Goal: Navigation & Orientation: Find specific page/section

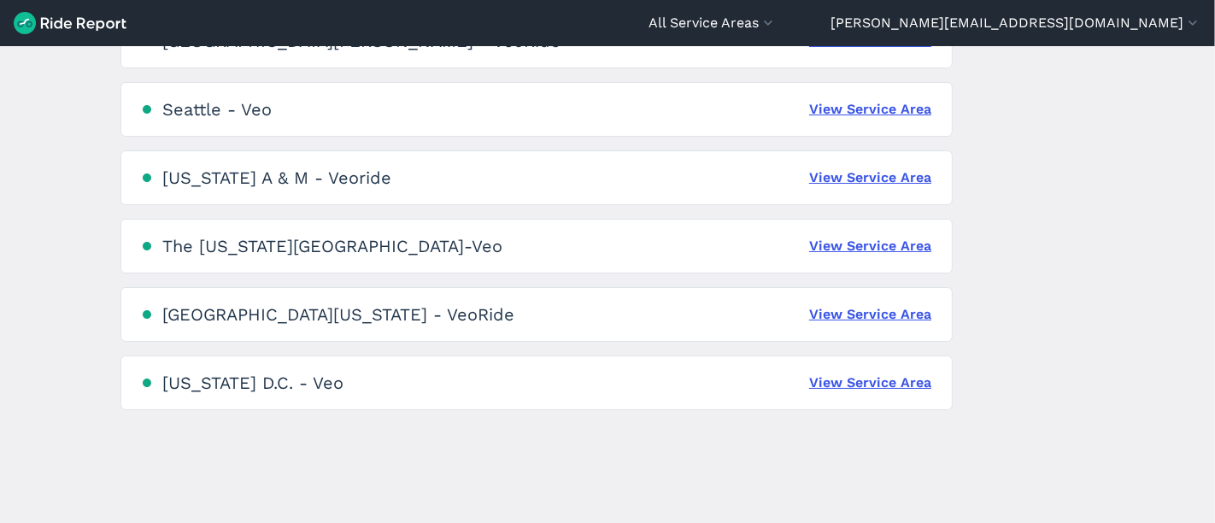
scroll to position [1242, 0]
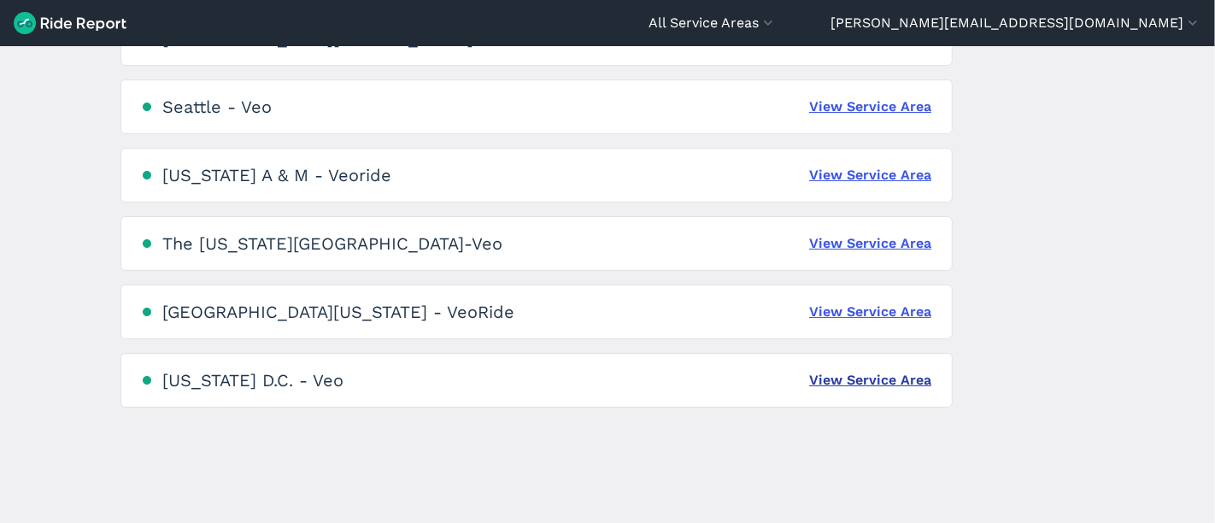
click at [881, 377] on link "View Service Area" at bounding box center [870, 380] width 122 height 21
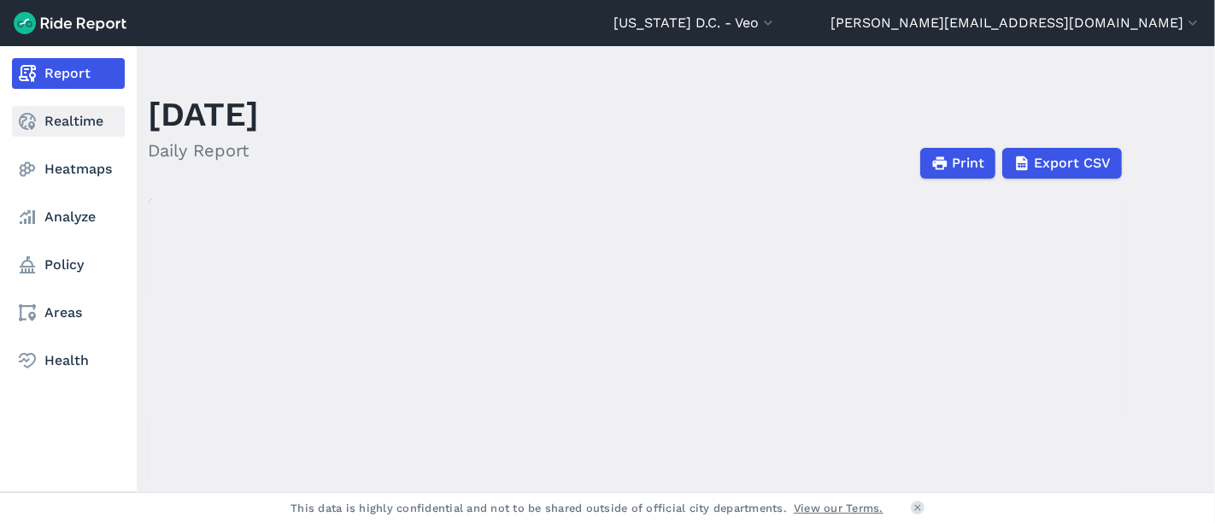
click at [62, 113] on link "Realtime" at bounding box center [68, 121] width 113 height 31
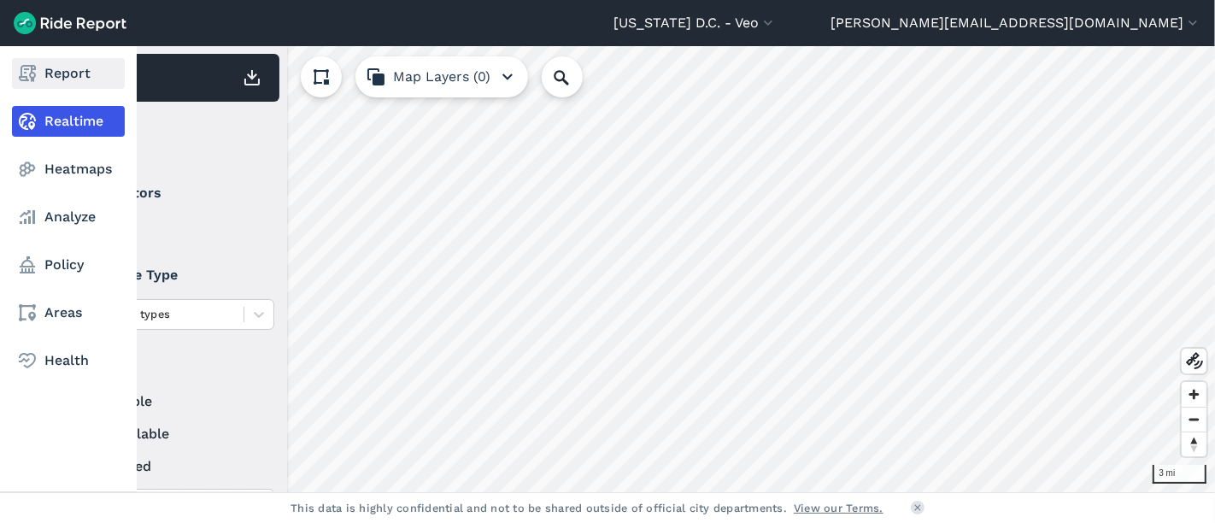
click at [72, 66] on link "Report" at bounding box center [68, 73] width 113 height 31
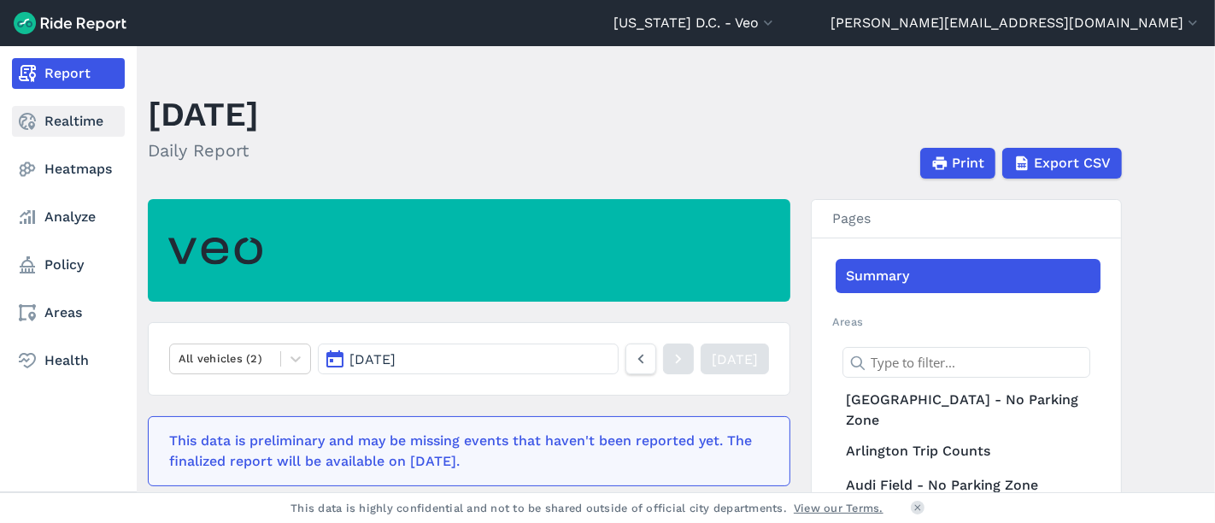
click at [20, 114] on icon at bounding box center [27, 121] width 21 height 21
